Goal: Transaction & Acquisition: Book appointment/travel/reservation

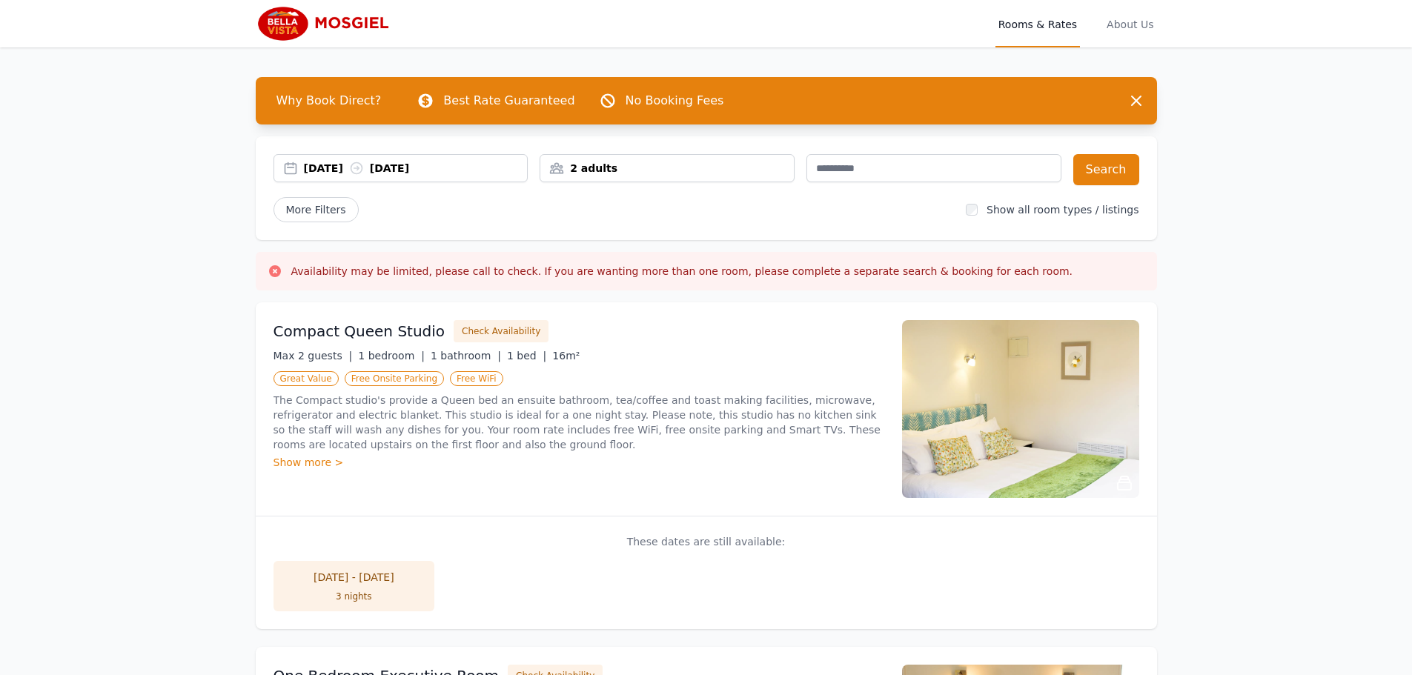
click at [1040, 21] on span "Rooms & Rates" at bounding box center [1037, 23] width 84 height 47
click at [1040, 25] on span "Rooms & Rates" at bounding box center [1037, 23] width 84 height 47
click at [1111, 161] on button "Search" at bounding box center [1106, 169] width 66 height 31
click at [1051, 22] on span "Rooms & Rates" at bounding box center [1037, 23] width 84 height 47
click at [1046, 24] on span "Rooms & Rates" at bounding box center [1037, 23] width 84 height 47
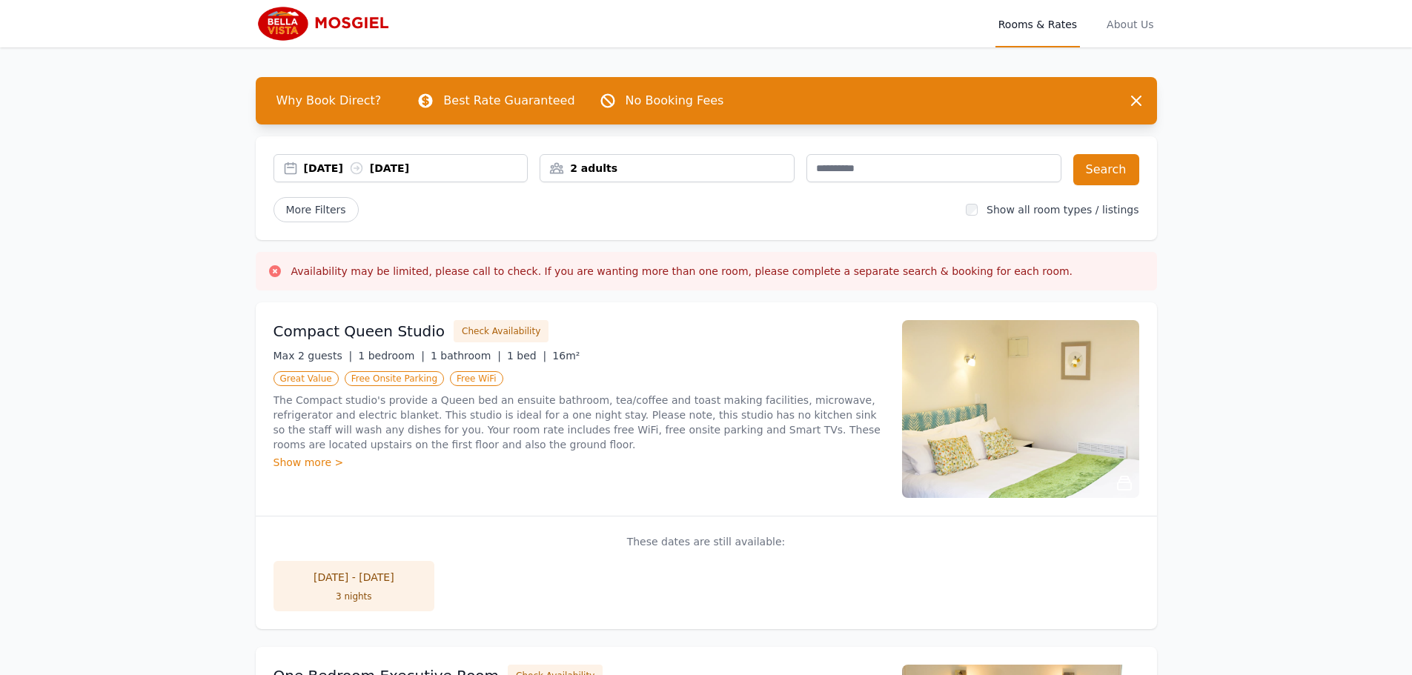
click at [1036, 25] on span "Rooms & Rates" at bounding box center [1037, 23] width 84 height 47
click at [328, 93] on span "Why Book Direct?" at bounding box center [329, 101] width 129 height 30
click at [1082, 210] on label "Show all room types / listings" at bounding box center [1062, 210] width 152 height 12
click at [1109, 167] on button "Search" at bounding box center [1106, 169] width 66 height 31
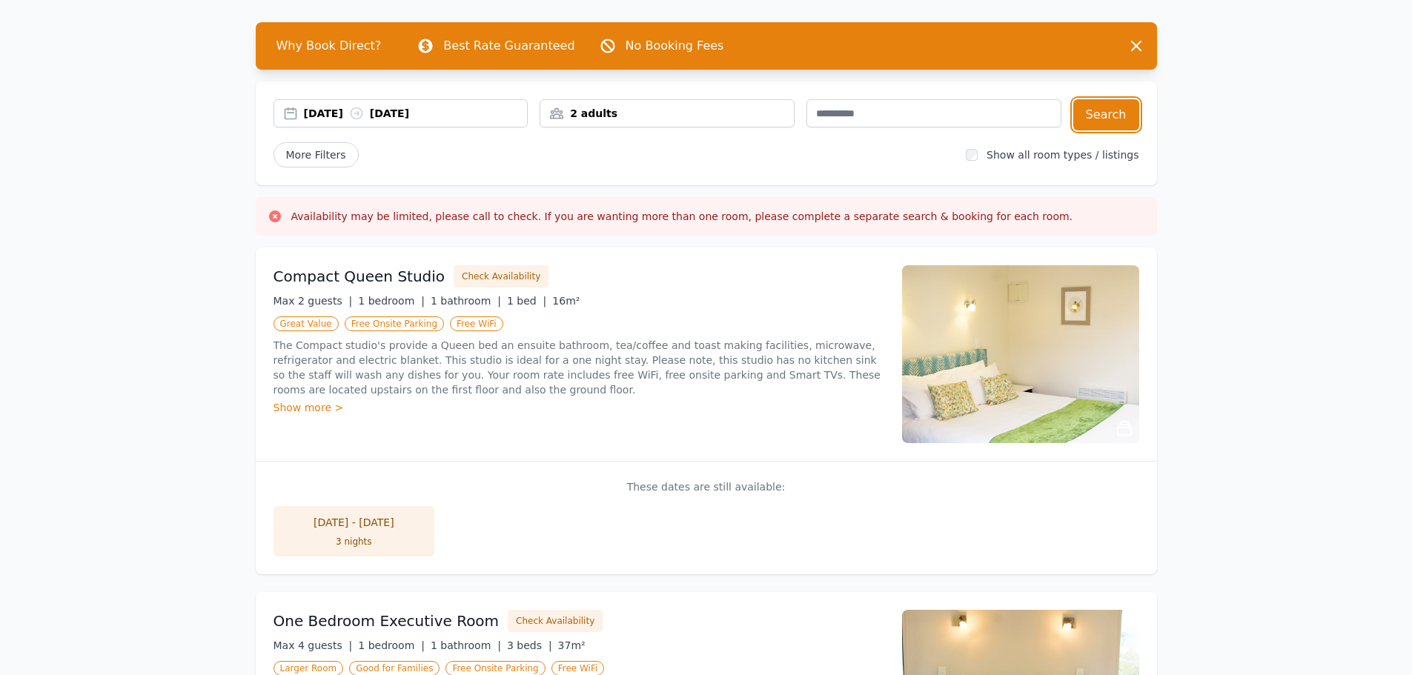
scroll to position [222, 0]
